Goal: Information Seeking & Learning: Learn about a topic

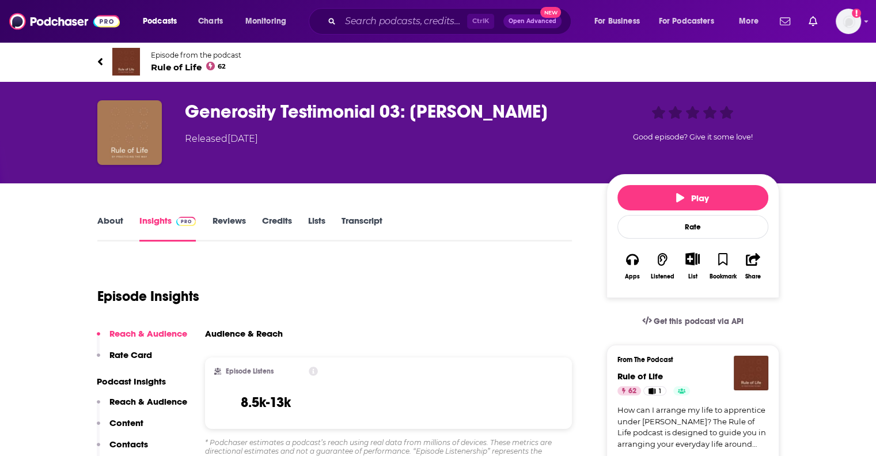
click at [355, 17] on input "Search podcasts, credits, & more..." at bounding box center [403, 21] width 127 height 18
drag, startPoint x: 355, startPoint y: 25, endPoint x: 362, endPoint y: 22, distance: 7.3
click at [355, 25] on input "Search podcasts, credits, & more..." at bounding box center [403, 21] width 127 height 18
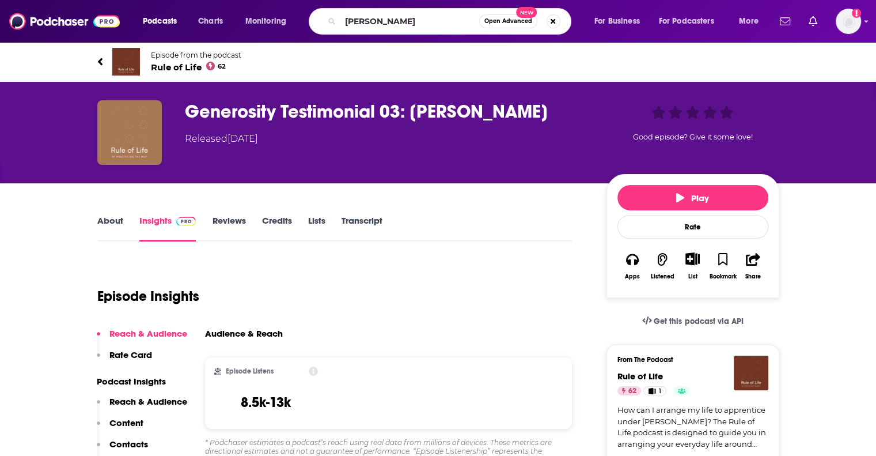
type input "[PERSON_NAME]"
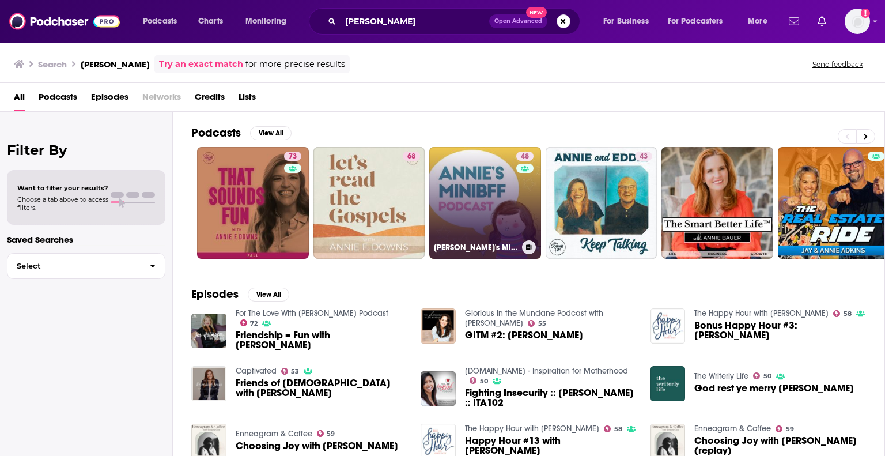
click at [509, 188] on link "48 [PERSON_NAME]'s MiniBFF Podcast" at bounding box center [485, 203] width 112 height 112
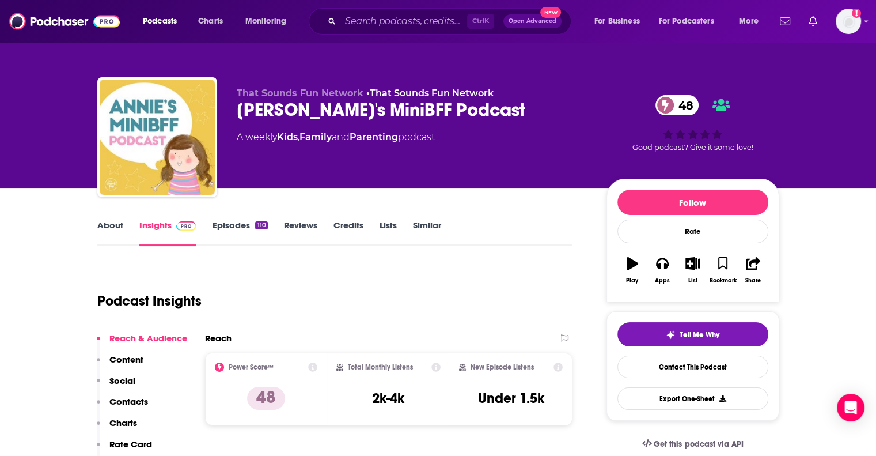
click at [227, 225] on link "Episodes 110" at bounding box center [239, 232] width 55 height 26
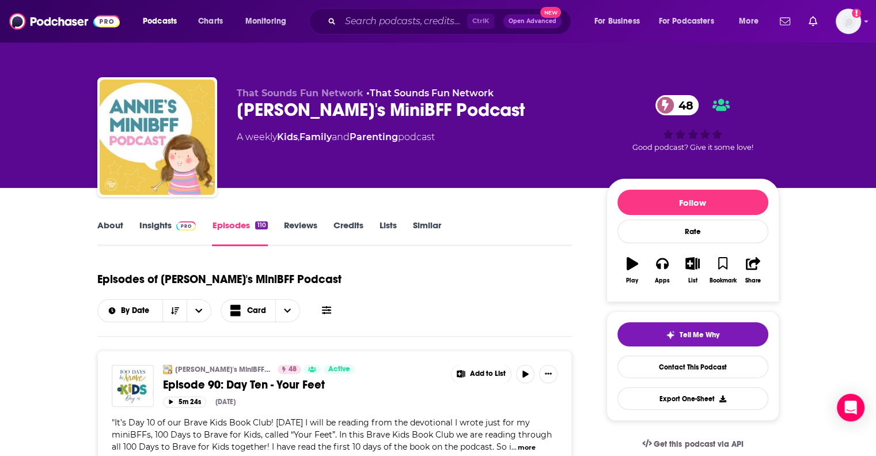
click at [110, 227] on link "About" at bounding box center [110, 232] width 26 height 26
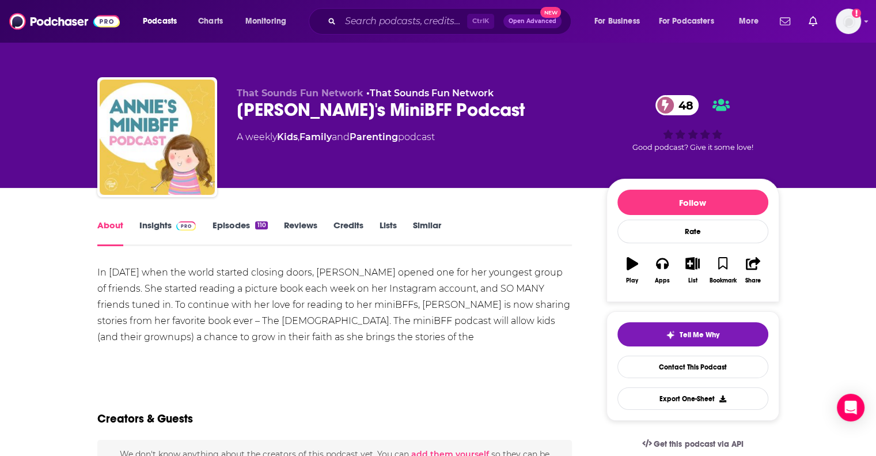
click at [158, 227] on link "Insights" at bounding box center [167, 232] width 57 height 26
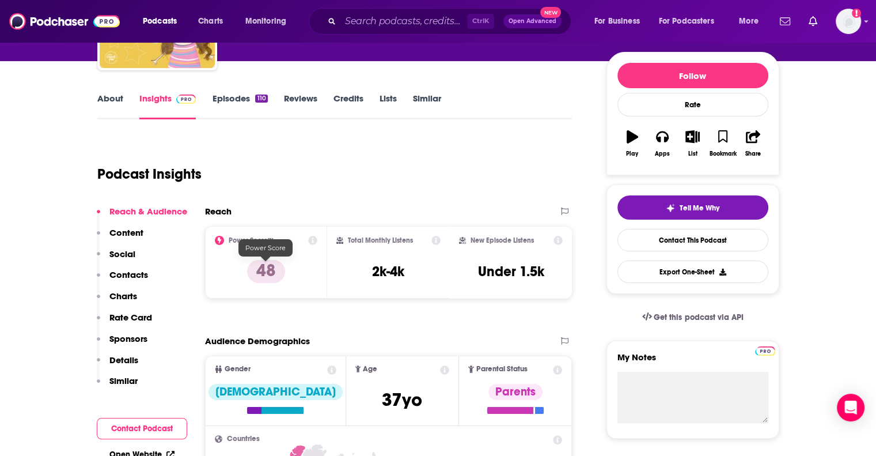
scroll to position [173, 0]
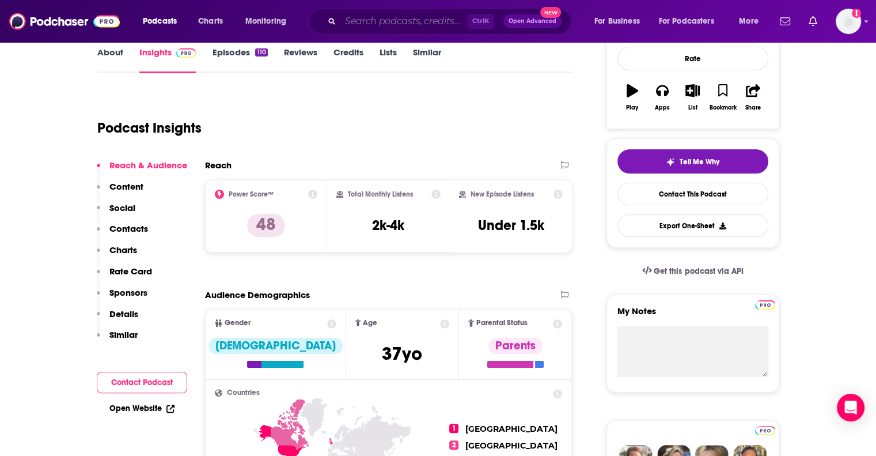
click at [404, 18] on input "Search podcasts, credits, & more..." at bounding box center [403, 21] width 127 height 18
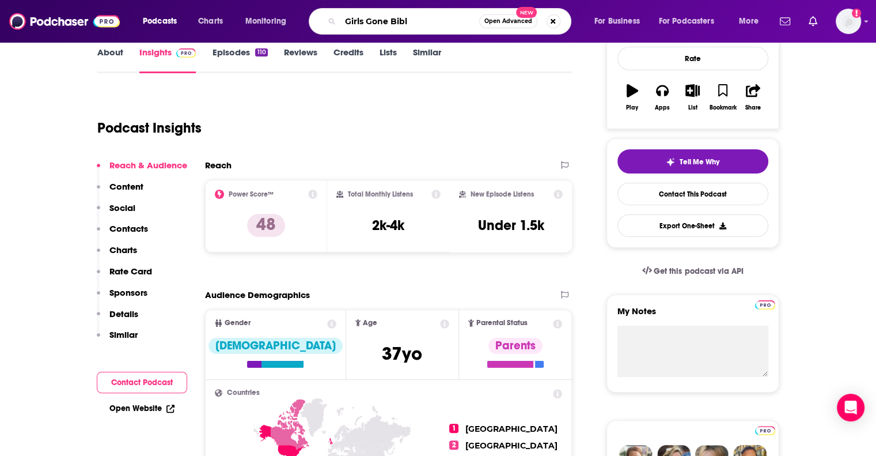
type input "Girls Gone [DEMOGRAPHIC_DATA]"
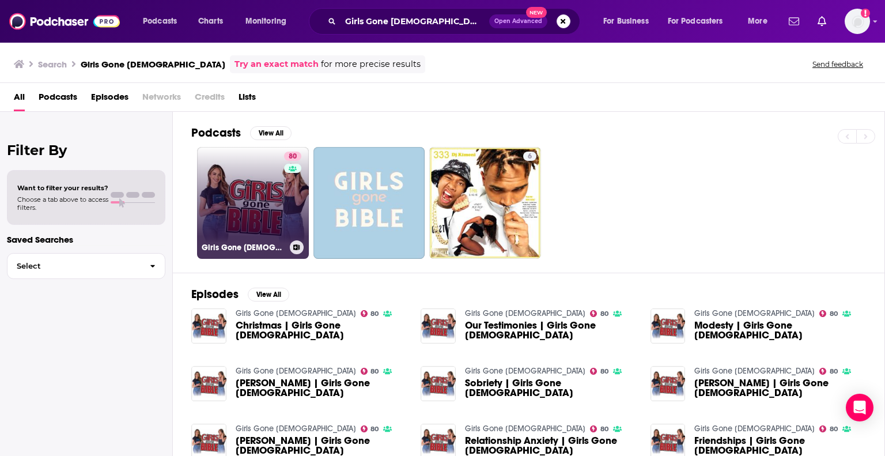
click at [250, 191] on link "80 Girls Gone [DEMOGRAPHIC_DATA]" at bounding box center [253, 203] width 112 height 112
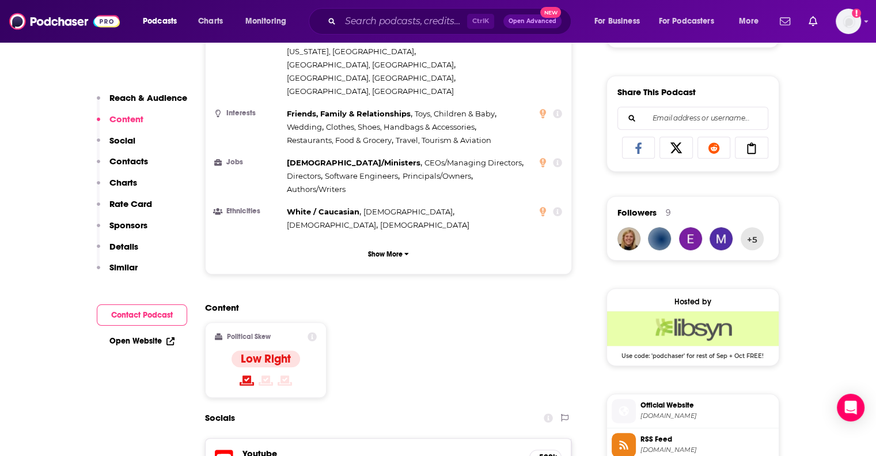
scroll to position [691, 0]
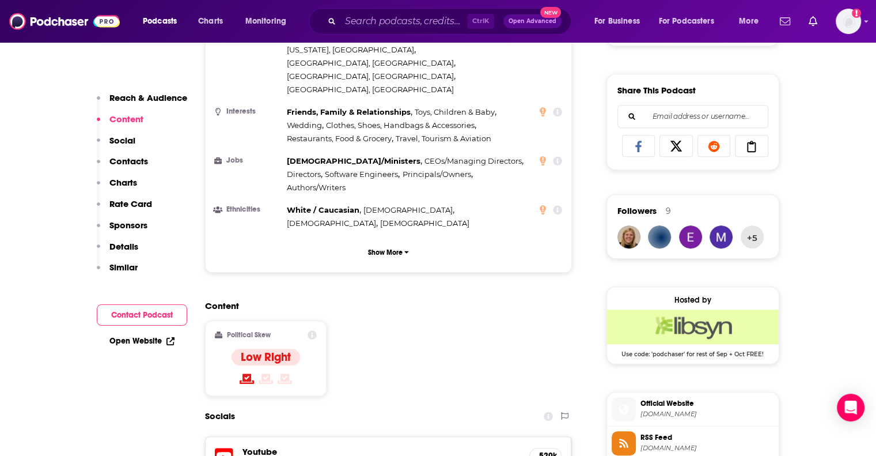
click at [544, 450] on h5 "520k" at bounding box center [545, 455] width 13 height 10
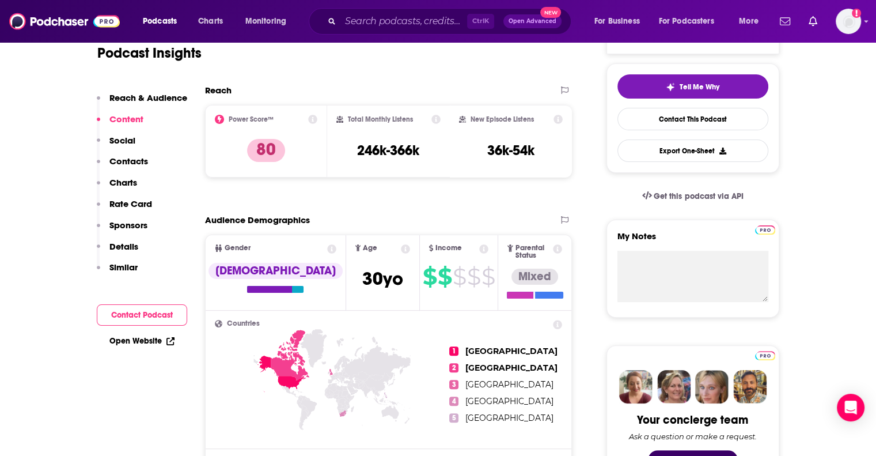
scroll to position [230, 0]
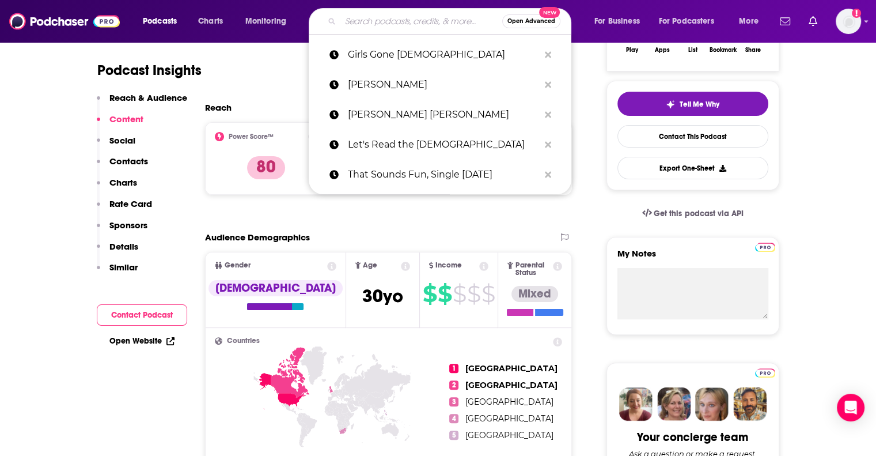
drag, startPoint x: 419, startPoint y: 12, endPoint x: 413, endPoint y: 9, distance: 7.2
click at [417, 12] on input "Search podcasts, credits, & more..." at bounding box center [421, 21] width 162 height 18
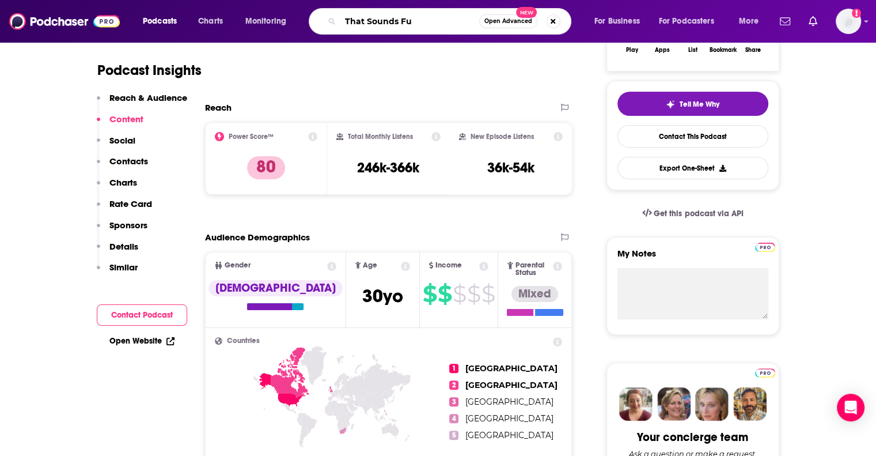
type input "That Sounds Fun"
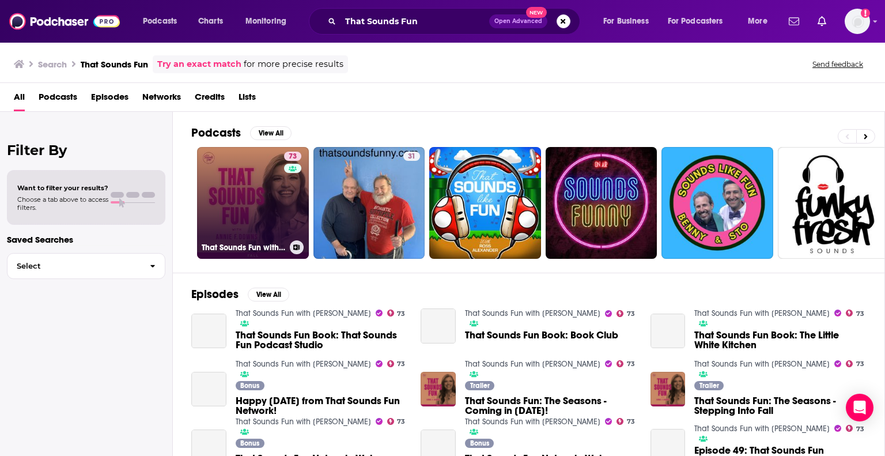
click at [253, 188] on link "73 That Sounds Fun with [PERSON_NAME]" at bounding box center [253, 203] width 112 height 112
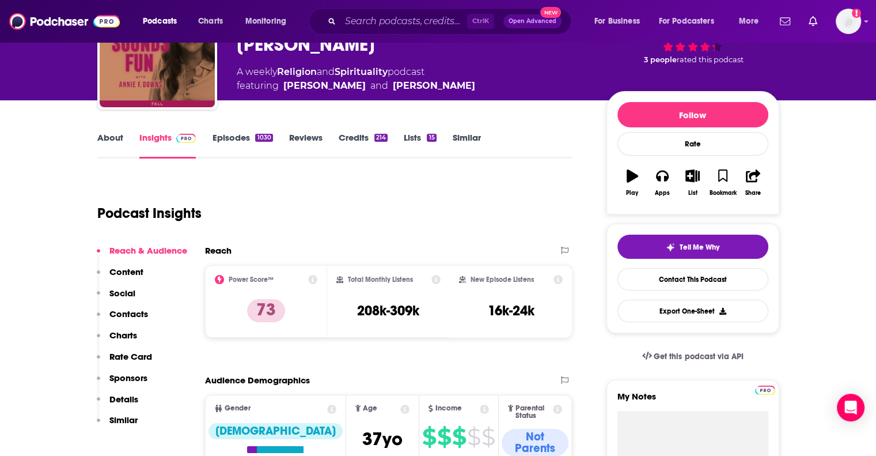
scroll to position [115, 0]
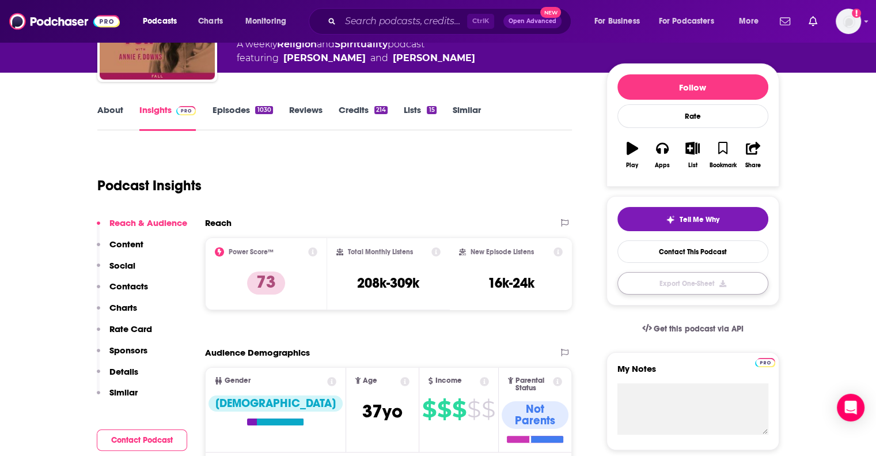
click at [686, 282] on button "Export One-Sheet" at bounding box center [692, 283] width 151 height 22
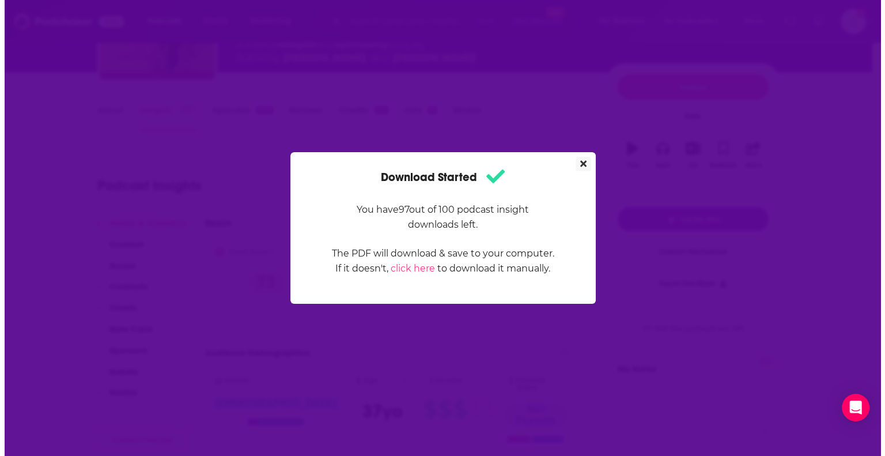
scroll to position [0, 0]
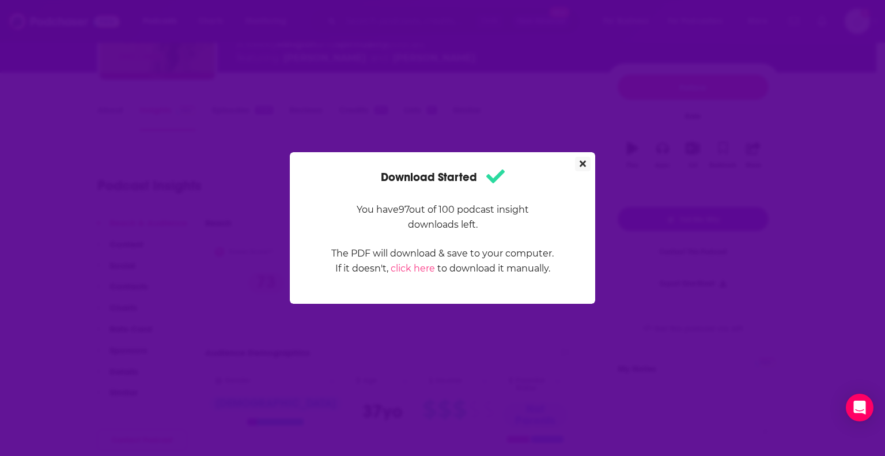
click at [581, 163] on icon "Close" at bounding box center [582, 163] width 6 height 9
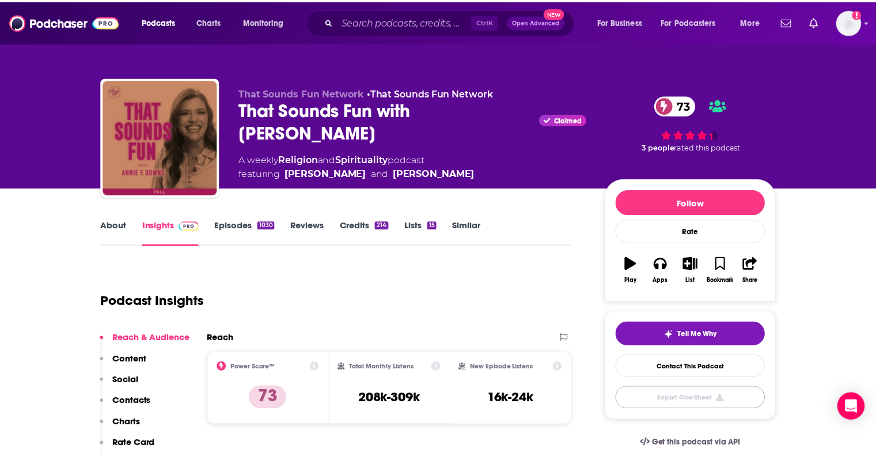
scroll to position [115, 0]
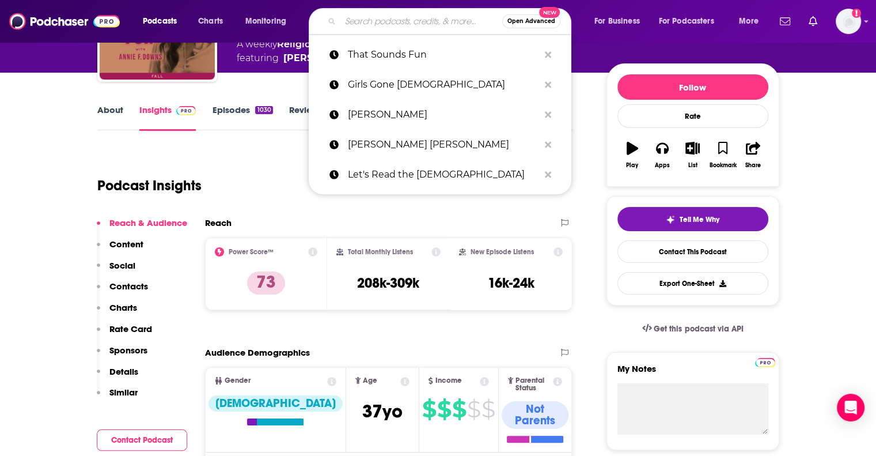
click at [389, 20] on input "Search podcasts, credits, & more..." at bounding box center [421, 21] width 162 height 18
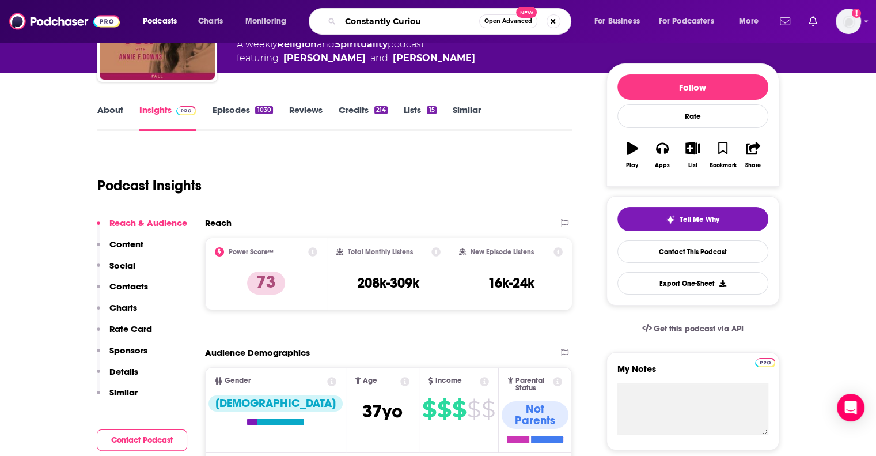
type input "Constantly Curious"
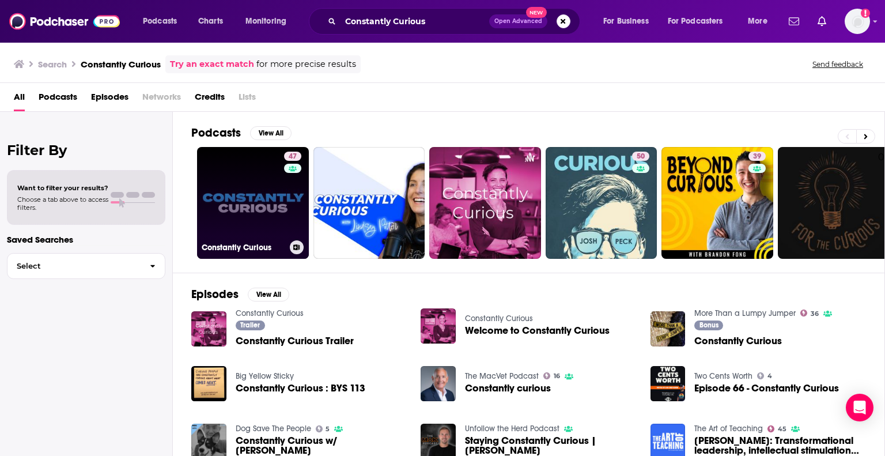
click at [240, 189] on link "47 Constantly Curious" at bounding box center [253, 203] width 112 height 112
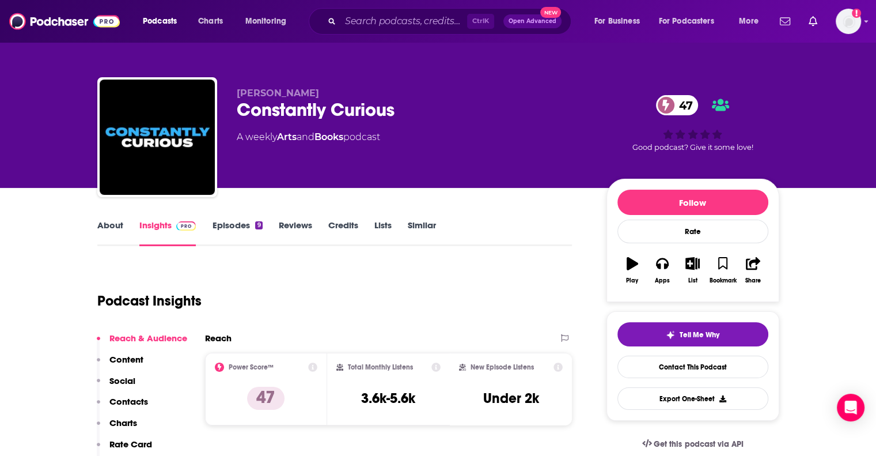
click at [233, 222] on link "Episodes 9" at bounding box center [237, 232] width 50 height 26
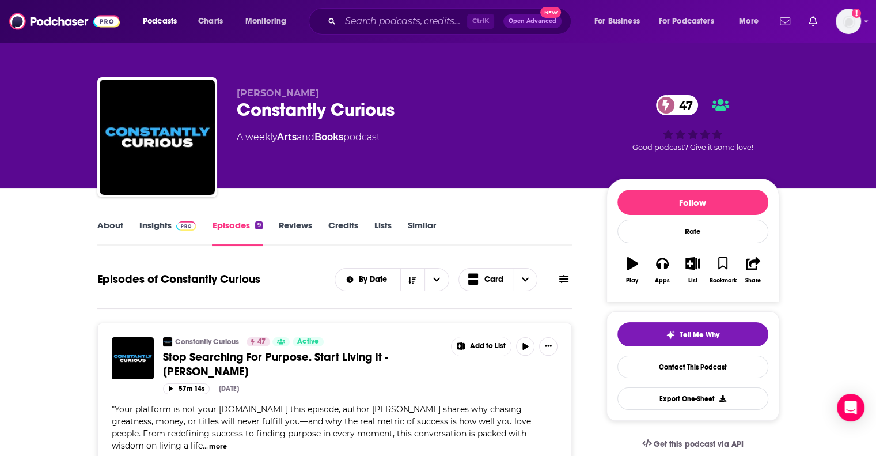
click at [111, 227] on link "About" at bounding box center [110, 232] width 26 height 26
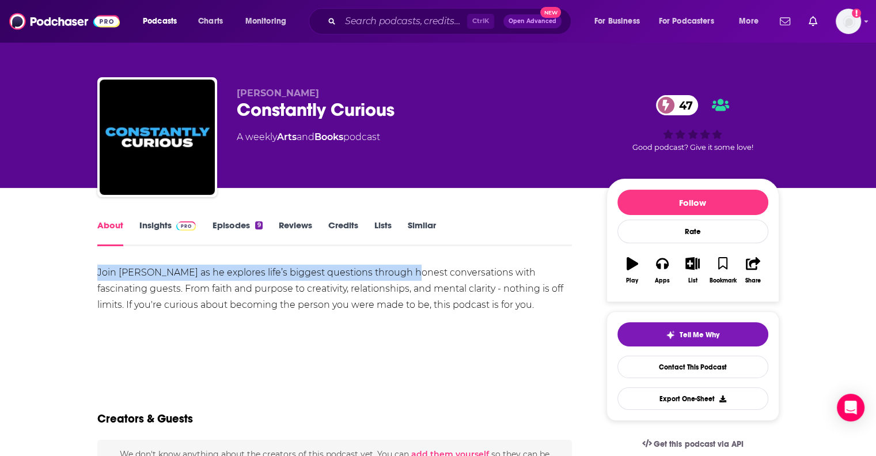
drag, startPoint x: 98, startPoint y: 264, endPoint x: 405, endPoint y: 277, distance: 306.6
click at [405, 277] on div "Join [PERSON_NAME] as he explores life’s biggest questions through honest conve…" at bounding box center [334, 288] width 475 height 48
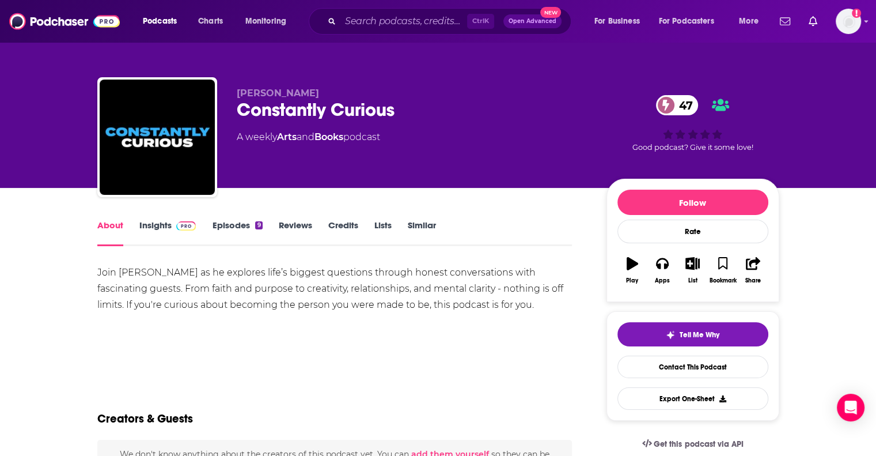
drag, startPoint x: 494, startPoint y: 336, endPoint x: 505, endPoint y: 314, distance: 24.0
click at [495, 335] on div "Join [PERSON_NAME] as he explores life’s biggest questions through honest conve…" at bounding box center [334, 304] width 475 height 81
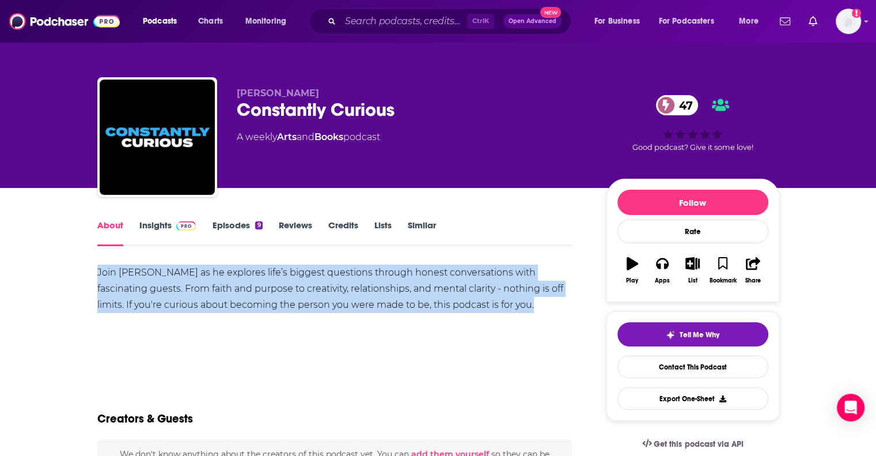
drag, startPoint x: 500, startPoint y: 301, endPoint x: 13, endPoint y: 272, distance: 488.1
copy div "Join [PERSON_NAME] as he explores life’s biggest questions through honest conve…"
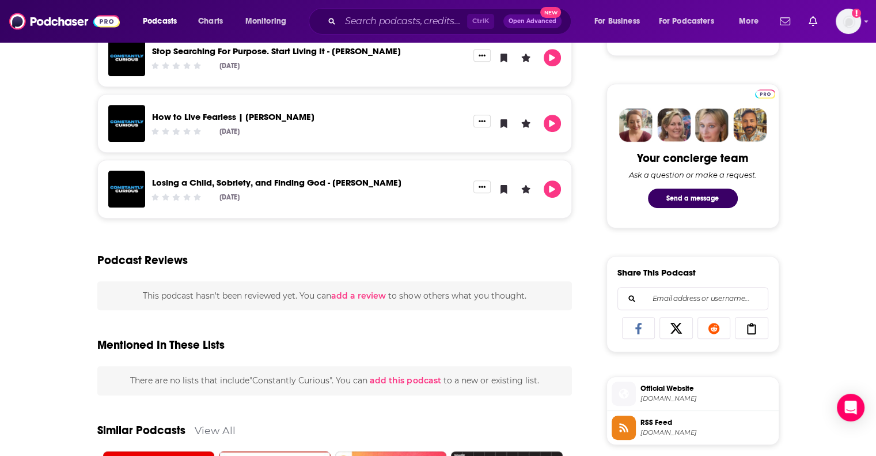
scroll to position [518, 0]
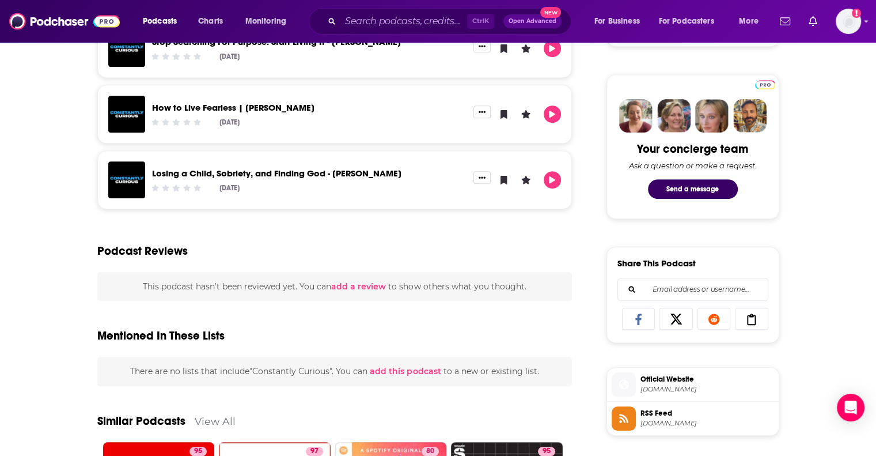
click at [320, 171] on link "Losing a Child, Sobriety, and Finding God - [PERSON_NAME]" at bounding box center [276, 173] width 249 height 11
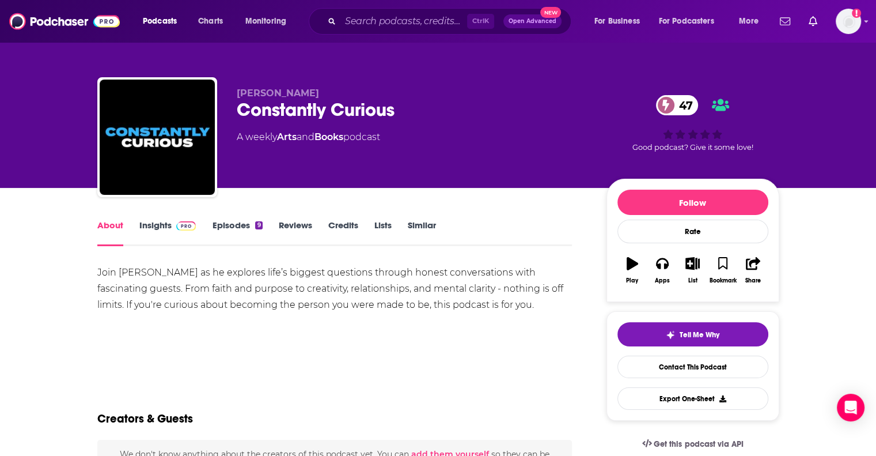
click at [217, 221] on link "Episodes 9" at bounding box center [237, 232] width 50 height 26
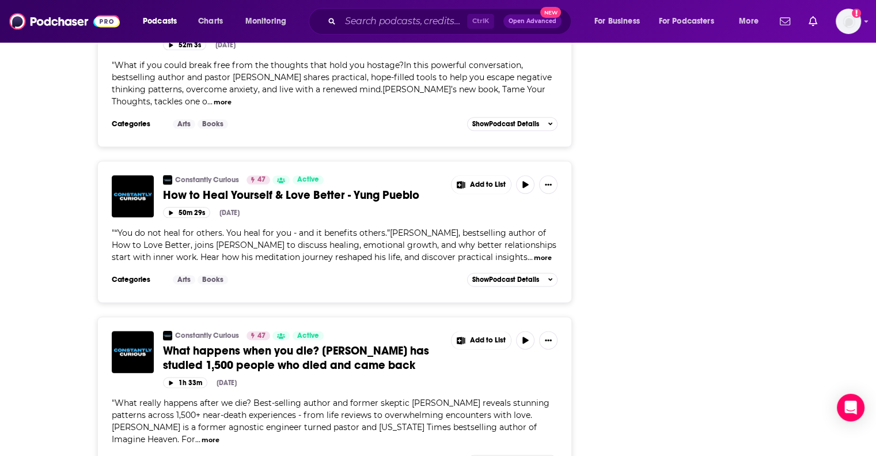
scroll to position [1381, 0]
